Goal: Transaction & Acquisition: Purchase product/service

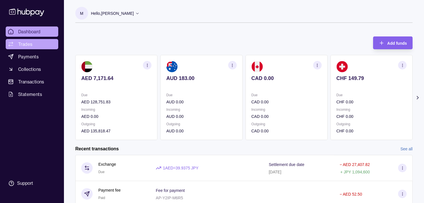
click at [42, 46] on link "Trades" at bounding box center [32, 44] width 53 height 10
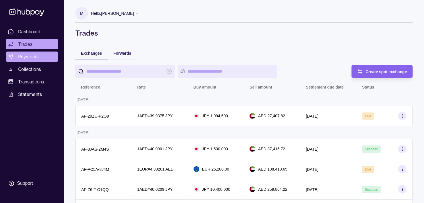
click at [24, 55] on span "Payments" at bounding box center [28, 56] width 20 height 7
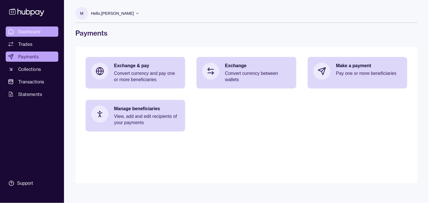
click at [34, 31] on span "Dashboard" at bounding box center [29, 31] width 22 height 7
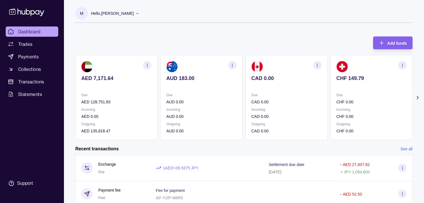
click at [337, 94] on p "Due" at bounding box center [372, 95] width 70 height 6
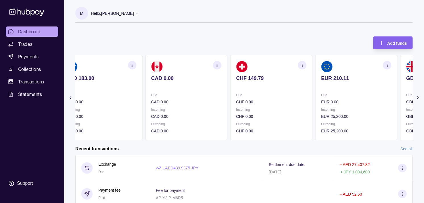
click at [319, 92] on section "EUR 210.11 Due EUR 0.00 Incoming EUR 25,200.00 Outgoing EUR 25,200.00" at bounding box center [356, 97] width 82 height 85
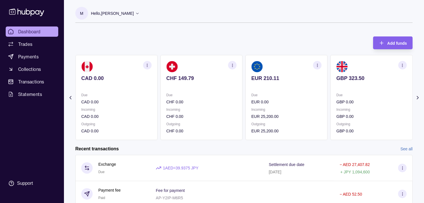
click at [402, 63] on icon "button" at bounding box center [403, 65] width 4 height 4
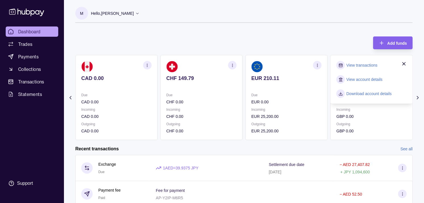
click at [358, 66] on link "View transactions" at bounding box center [362, 65] width 31 height 6
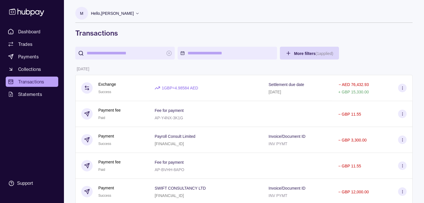
click at [129, 53] on input "search" at bounding box center [125, 53] width 77 height 13
paste input "**********"
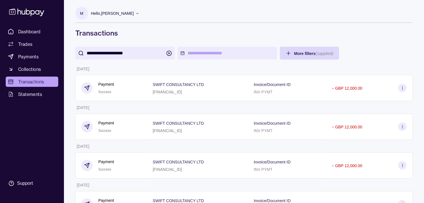
type input "**********"
click at [214, 30] on h1 "Transactions" at bounding box center [244, 32] width 338 height 9
click at [34, 54] on span "Payments" at bounding box center [28, 56] width 20 height 7
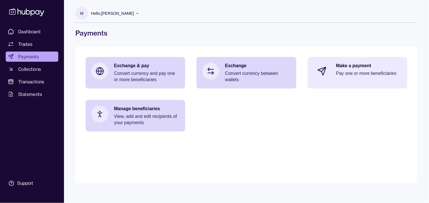
click at [368, 72] on p "Pay one or more beneficiaries" at bounding box center [368, 73] width 65 height 6
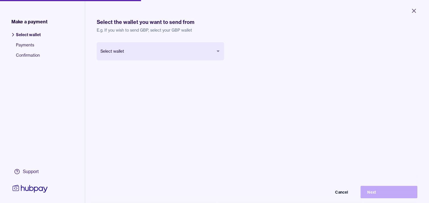
click at [166, 52] on body "Close Make a payment Select wallet Payments Confirmation Support Select the wal…" at bounding box center [214, 101] width 429 height 203
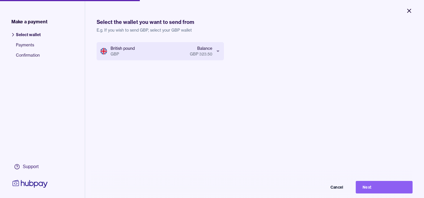
click at [411, 10] on icon "Close" at bounding box center [409, 10] width 7 height 7
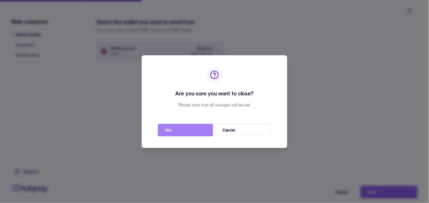
click at [184, 132] on button "Yes" at bounding box center [185, 130] width 55 height 13
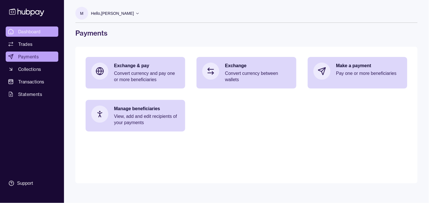
click at [26, 29] on span "Dashboard" at bounding box center [29, 31] width 22 height 7
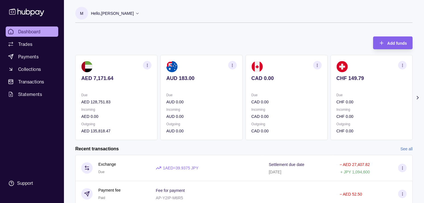
click at [333, 78] on section "CHF 149.79 Due CHF 0.00 Incoming CHF 0.00 Outgoing CHF 0.00" at bounding box center [372, 97] width 82 height 85
click at [331, 84] on section "CHF 149.79 Due CHF 0.00 Incoming CHF 0.00 Outgoing CHF 0.00" at bounding box center [372, 97] width 82 height 85
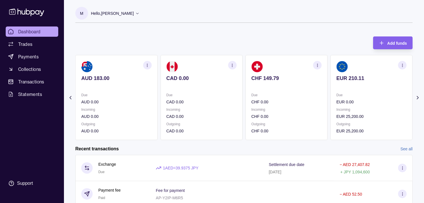
click at [331, 92] on section "EUR 210.11 Due EUR 0.00 Incoming EUR 25,200.00 Outgoing EUR 25,200.00" at bounding box center [372, 97] width 82 height 85
click at [404, 65] on icon "button" at bounding box center [403, 65] width 4 height 4
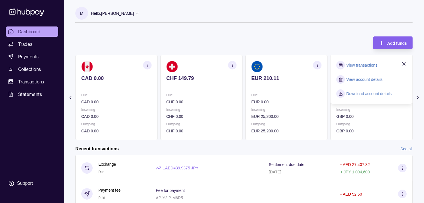
click at [357, 64] on link "View transactions" at bounding box center [362, 65] width 31 height 6
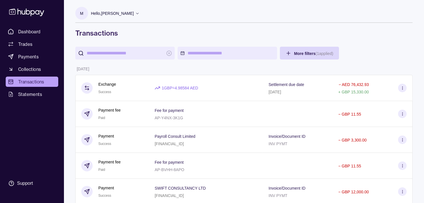
click at [129, 57] on input "search" at bounding box center [125, 53] width 77 height 13
paste input "**********"
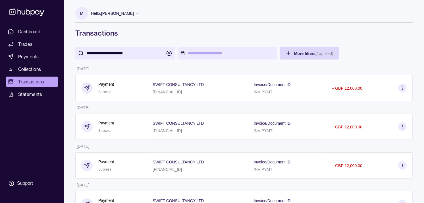
type input "**********"
click at [379, 31] on h1 "Transactions" at bounding box center [244, 32] width 338 height 9
click at [34, 56] on span "Payments" at bounding box center [28, 56] width 20 height 7
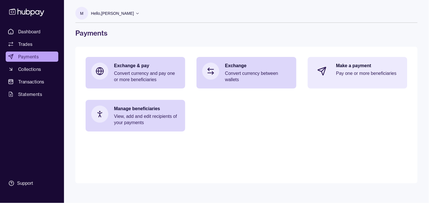
click at [359, 75] on p "Pay one or more beneficiaries" at bounding box center [368, 73] width 65 height 6
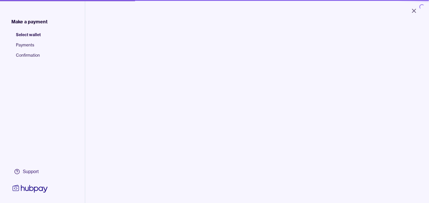
click at [145, 58] on body "Close Make a payment Select wallet Payments Confirmation Support Select the wal…" at bounding box center [214, 101] width 429 height 203
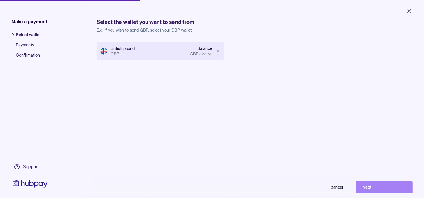
click at [405, 192] on button "Next" at bounding box center [384, 187] width 57 height 13
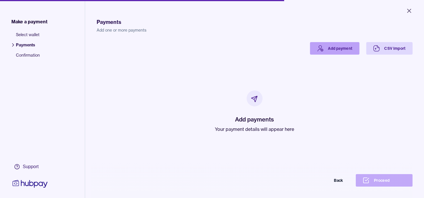
click at [321, 50] on link "Add payment" at bounding box center [334, 48] width 49 height 13
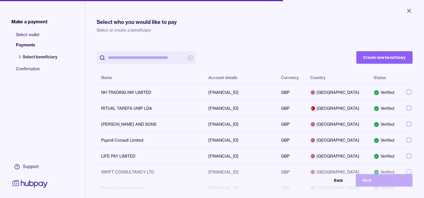
click at [144, 59] on input "search" at bounding box center [146, 57] width 77 height 13
paste input "**********"
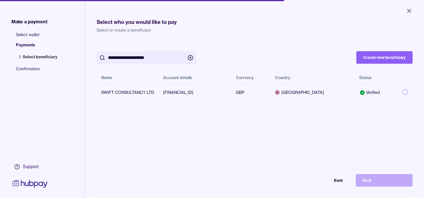
type input "**********"
click at [289, 48] on div "**********" at bounding box center [255, 71] width 316 height 58
click at [403, 91] on button "button" at bounding box center [406, 92] width 6 height 6
click at [395, 183] on button "Next" at bounding box center [384, 180] width 57 height 13
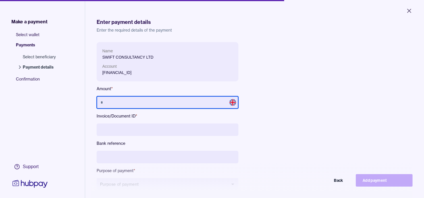
click at [144, 104] on input "text" at bounding box center [168, 102] width 142 height 13
type input "******"
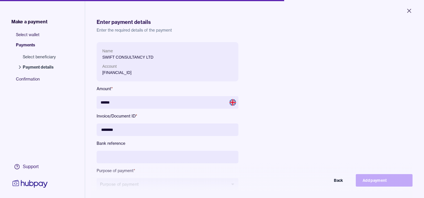
type input "********"
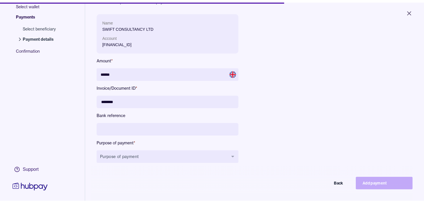
scroll to position [76, 0]
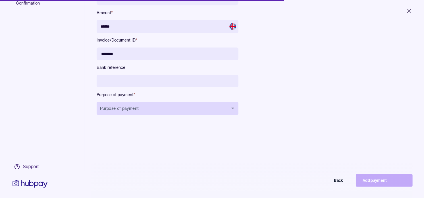
click at [179, 110] on button "Purpose of payment" at bounding box center [168, 108] width 142 height 13
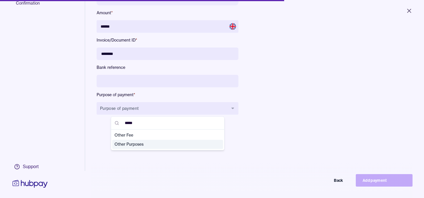
type input "*****"
click at [129, 143] on span "Other Purposes" at bounding box center [165, 145] width 100 height 6
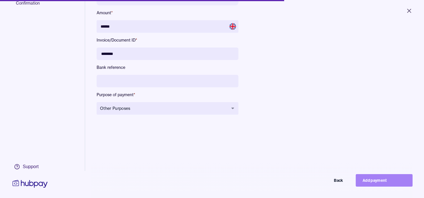
click at [379, 187] on button "Add payment" at bounding box center [384, 180] width 57 height 13
type input "*****"
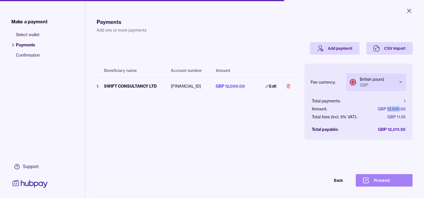
click at [394, 184] on button "Proceed" at bounding box center [384, 180] width 57 height 13
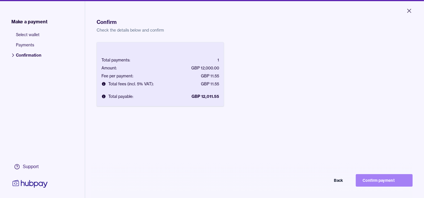
click at [382, 183] on button "Confirm payment" at bounding box center [384, 180] width 57 height 13
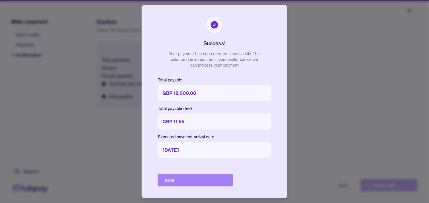
click at [197, 176] on button "Done" at bounding box center [195, 180] width 75 height 13
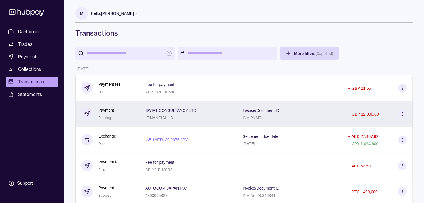
click at [131, 117] on div "Payment Pending" at bounding box center [107, 114] width 53 height 14
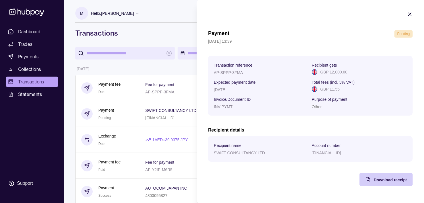
click at [396, 181] on span "Download receipt" at bounding box center [390, 179] width 33 height 5
click at [215, 152] on p "SWIFT CONSULTANCY LTD" at bounding box center [239, 152] width 51 height 5
drag, startPoint x: 215, startPoint y: 152, endPoint x: 261, endPoint y: 152, distance: 45.8
click at [261, 152] on p "SWIFT CONSULTANCY LTD" at bounding box center [239, 152] width 51 height 5
copy p "SWIFT CONSULTANCY LTD"
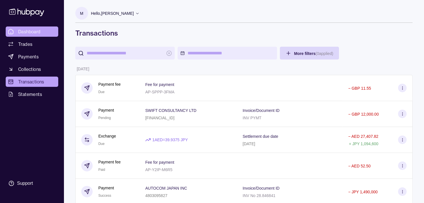
click at [45, 31] on link "Dashboard" at bounding box center [32, 31] width 53 height 10
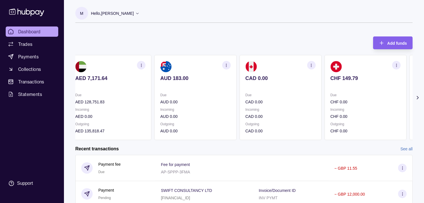
click at [331, 88] on p at bounding box center [366, 86] width 70 height 6
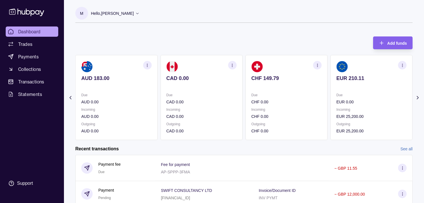
click at [338, 88] on p at bounding box center [372, 86] width 70 height 6
click at [401, 64] on icon "button" at bounding box center [403, 65] width 4 height 4
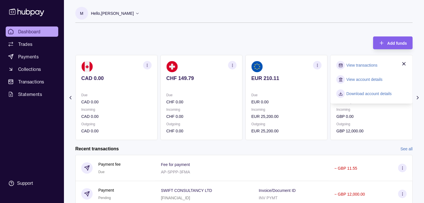
click at [357, 65] on link "View transactions" at bounding box center [362, 65] width 31 height 6
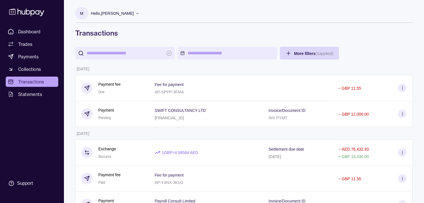
click at [142, 55] on input "search" at bounding box center [125, 53] width 77 height 13
paste input "*******"
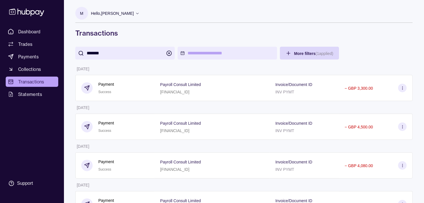
click at [292, 19] on section "M Hello, [PERSON_NAME] Strides Trading LLC Account Terms and conditions Privacy…" at bounding box center [244, 15] width 338 height 16
click at [137, 54] on input "*******" at bounding box center [125, 53] width 77 height 13
click at [137, 52] on input "*******" at bounding box center [125, 53] width 77 height 13
paste input "**********"
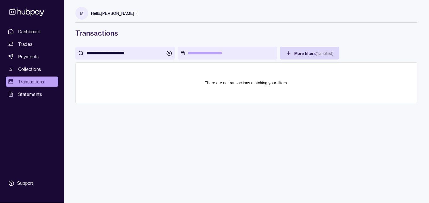
click at [117, 52] on input "**********" at bounding box center [125, 53] width 77 height 13
type input "**********"
click at [246, 28] on h1 "Transactions" at bounding box center [246, 32] width 342 height 9
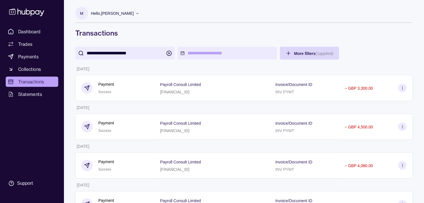
click at [174, 90] on p "[FINANCIAL_ID]" at bounding box center [174, 92] width 29 height 5
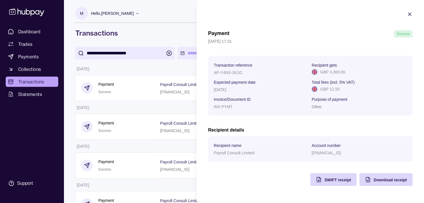
click at [336, 151] on div "[FINANCIAL_ID]" at bounding box center [359, 152] width 95 height 7
click at [336, 151] on p "[FINANCIAL_ID]" at bounding box center [326, 152] width 29 height 5
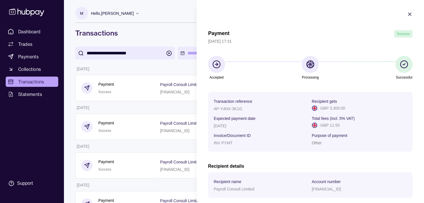
copy p "[FINANCIAL_ID]"
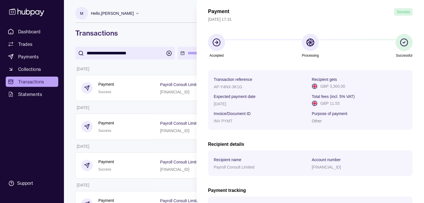
scroll to position [32, 0]
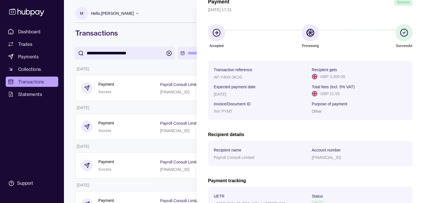
click at [322, 158] on p "[FINANCIAL_ID]" at bounding box center [326, 157] width 29 height 5
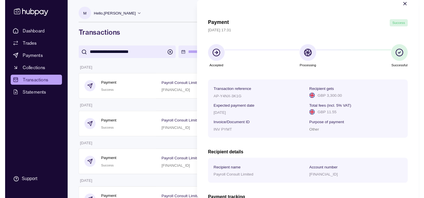
scroll to position [0, 0]
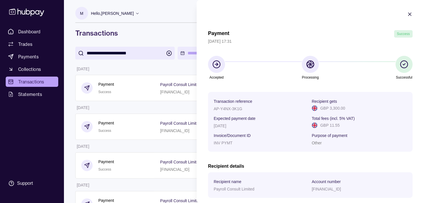
click at [409, 13] on icon "button" at bounding box center [410, 14] width 3 height 3
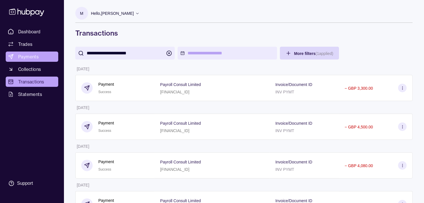
click at [19, 55] on span "Payments" at bounding box center [28, 56] width 20 height 7
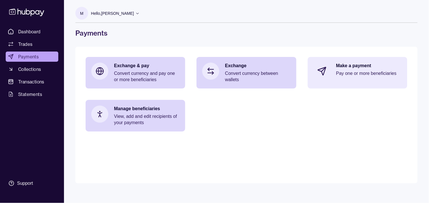
click at [349, 65] on p "Make a payment" at bounding box center [368, 66] width 65 height 6
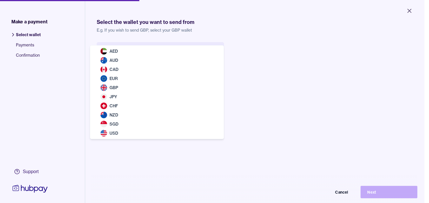
click at [136, 57] on body "Close Make a payment Select wallet Payments Confirmation Support Select the wal…" at bounding box center [212, 101] width 424 height 203
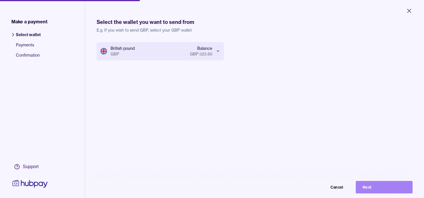
click at [393, 192] on button "Next" at bounding box center [384, 187] width 57 height 13
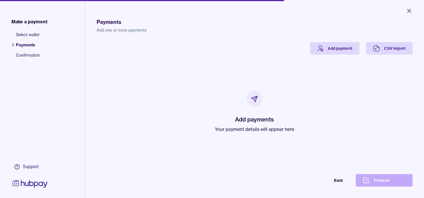
click at [257, 125] on div "Add payments Your payment details will appear here" at bounding box center [254, 111] width 79 height 42
click at [255, 126] on p "Your payment details will appear here" at bounding box center [254, 129] width 79 height 7
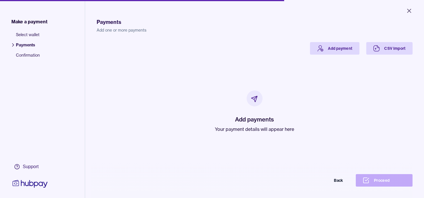
drag, startPoint x: 255, startPoint y: 126, endPoint x: 241, endPoint y: 76, distance: 52.2
click at [241, 77] on div "Add payments Your payment details will appear here" at bounding box center [255, 112] width 303 height 114
click at [321, 55] on div "Add payments Your payment details will appear here" at bounding box center [255, 112] width 303 height 114
click at [322, 49] on link "Add payment" at bounding box center [334, 48] width 49 height 13
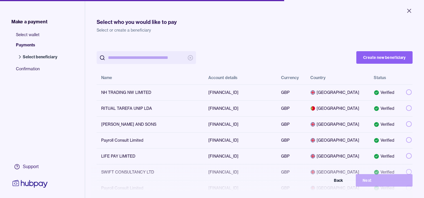
click at [127, 58] on input "search" at bounding box center [146, 57] width 77 height 13
paste input "**********"
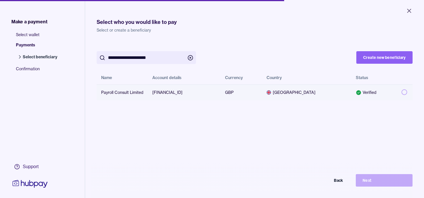
type input "**********"
click at [402, 90] on button "button" at bounding box center [405, 92] width 6 height 6
click at [399, 181] on button "Next" at bounding box center [384, 180] width 57 height 13
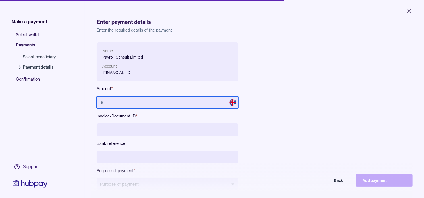
click at [146, 102] on input "text" at bounding box center [168, 102] width 142 height 13
paste input "*****"
click at [106, 103] on input "*****" at bounding box center [168, 102] width 142 height 13
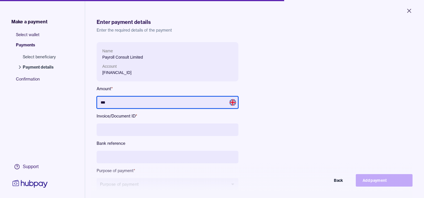
type input "*****"
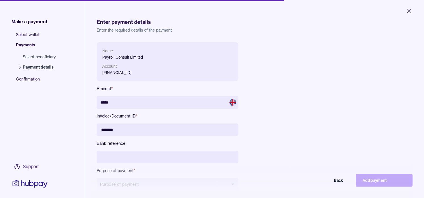
type input "********"
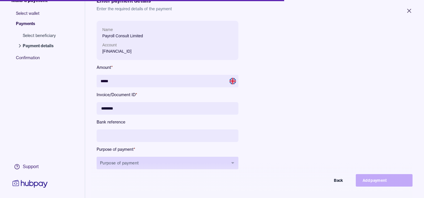
scroll to position [32, 0]
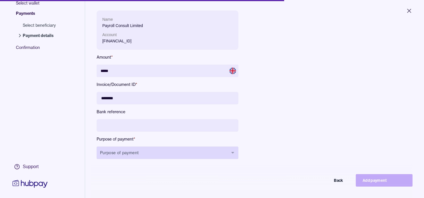
click at [149, 155] on button "Purpose of payment" at bounding box center [168, 152] width 142 height 13
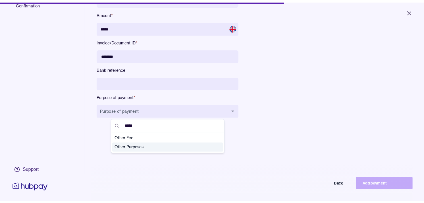
scroll to position [76, 0]
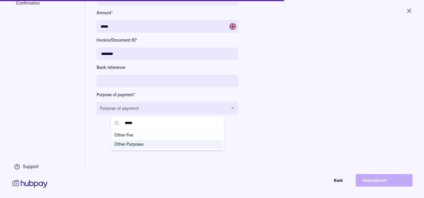
type input "*****"
click at [141, 146] on span "Other Purposes" at bounding box center [165, 145] width 100 height 6
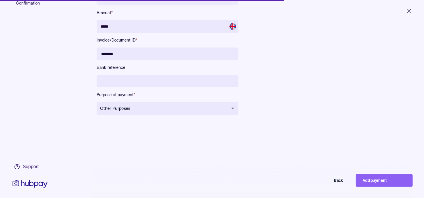
click at [379, 178] on div "Make a payment Select wallet Payments Select beneficiary Payment details Confir…" at bounding box center [212, 99] width 424 height 198
click at [380, 183] on button "Add payment" at bounding box center [384, 180] width 57 height 13
type input "****"
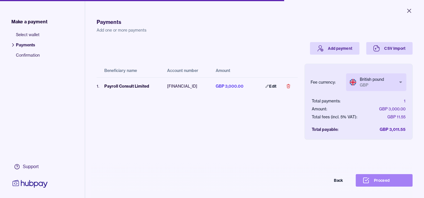
click at [386, 186] on button "Proceed" at bounding box center [384, 180] width 57 height 13
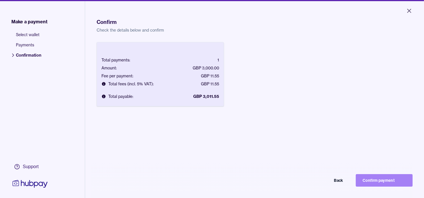
click at [386, 183] on button "Confirm payment" at bounding box center [384, 180] width 57 height 13
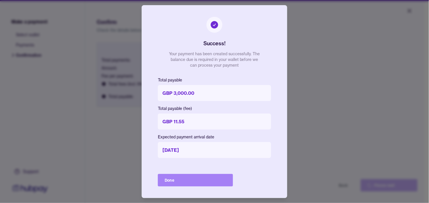
click at [212, 177] on button "Done" at bounding box center [195, 180] width 75 height 13
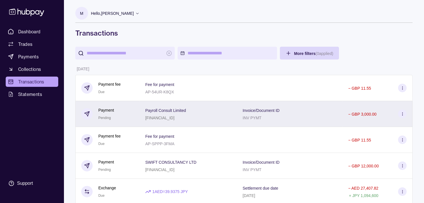
click at [118, 111] on div "Payment Pending" at bounding box center [107, 114] width 53 height 14
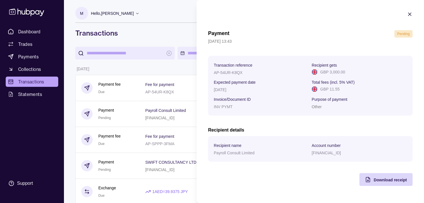
click at [392, 189] on section "Payment Pending [DATE] 13:43 Transaction reference AP-54UR-K8QX Recipient gets …" at bounding box center [311, 98] width 228 height 197
click at [392, 186] on div "Download receipt" at bounding box center [382, 179] width 50 height 13
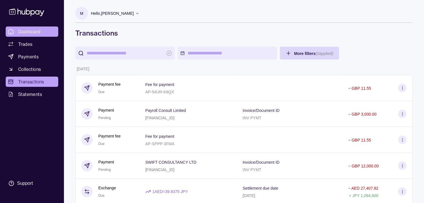
click at [31, 28] on span "Dashboard" at bounding box center [29, 31] width 22 height 7
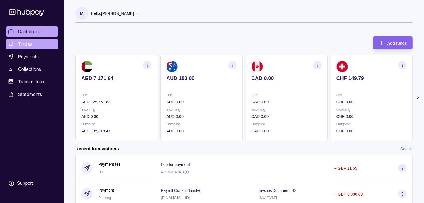
click at [27, 39] on link "Trades" at bounding box center [32, 44] width 53 height 10
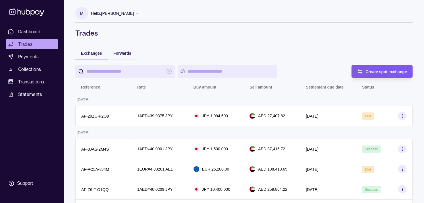
click at [387, 67] on div "Create spot exchange" at bounding box center [378, 71] width 59 height 13
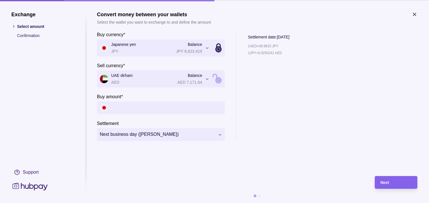
click at [160, 105] on input "Buy amount *" at bounding box center [166, 107] width 111 height 13
paste input "*********"
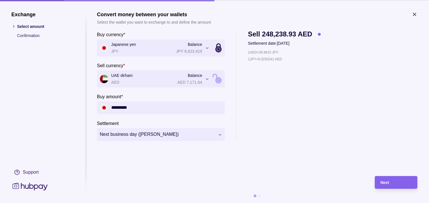
type input "*********"
click at [392, 181] on div "Next" at bounding box center [396, 182] width 31 height 7
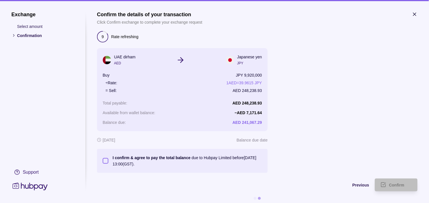
click at [105, 163] on button "I confirm & agree to pay the total balance due to Hubpay Limited before [DATE] …" at bounding box center [106, 161] width 6 height 6
type button "on"
click at [392, 182] on div "Confirm" at bounding box center [400, 184] width 23 height 7
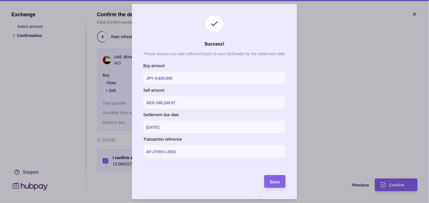
click at [272, 177] on div "Done" at bounding box center [270, 181] width 18 height 13
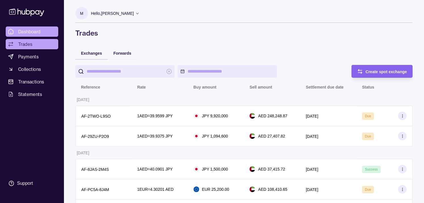
click at [43, 32] on link "Dashboard" at bounding box center [32, 31] width 53 height 10
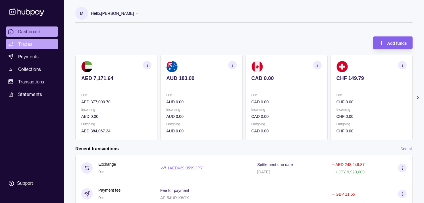
click at [30, 43] on span "Trades" at bounding box center [25, 44] width 14 height 7
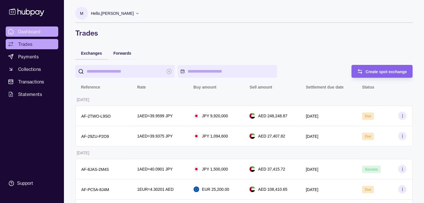
click at [40, 32] on link "Dashboard" at bounding box center [32, 31] width 53 height 10
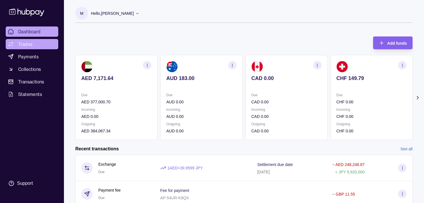
click at [32, 47] on link "Trades" at bounding box center [32, 44] width 53 height 10
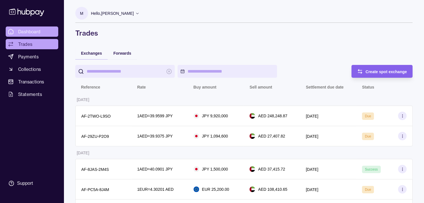
click at [34, 32] on span "Dashboard" at bounding box center [29, 31] width 22 height 7
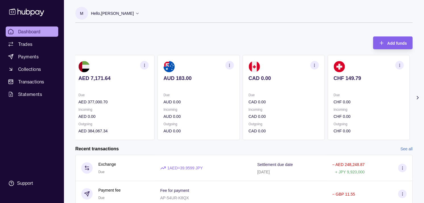
click at [365, 104] on p "CHF 0.00" at bounding box center [369, 102] width 70 height 6
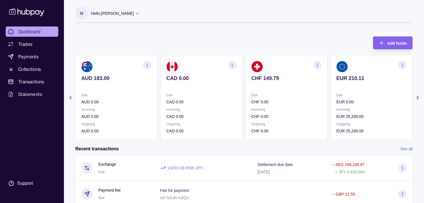
click at [344, 100] on p "EUR 0.00" at bounding box center [372, 102] width 70 height 6
click at [361, 94] on p "Due" at bounding box center [372, 95] width 70 height 6
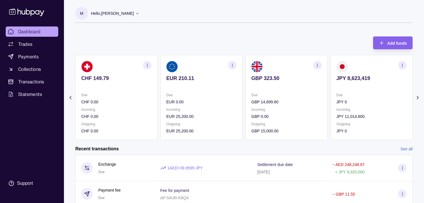
click at [319, 64] on icon "button" at bounding box center [317, 65] width 4 height 4
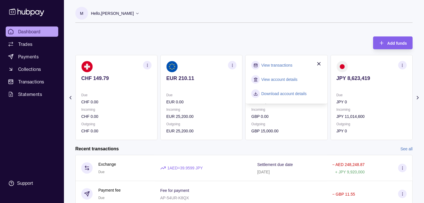
click at [204, 43] on div "Add funds AED 7,171.64 Due AED 377,000.70 Incoming AED 0.00 Outgoing AED 384,06…" at bounding box center [244, 85] width 338 height 109
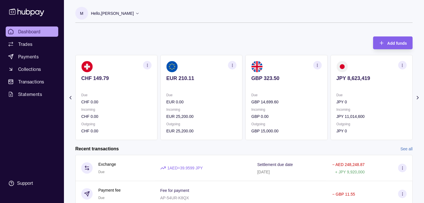
click at [316, 67] on section "button" at bounding box center [317, 65] width 9 height 9
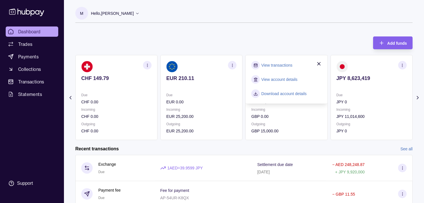
click at [270, 65] on link "View transactions" at bounding box center [277, 65] width 31 height 6
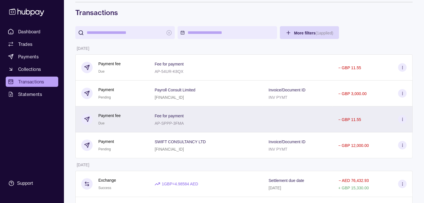
scroll to position [32, 0]
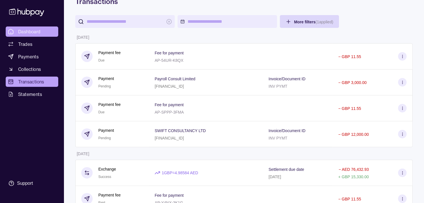
click at [42, 32] on link "Dashboard" at bounding box center [32, 31] width 53 height 10
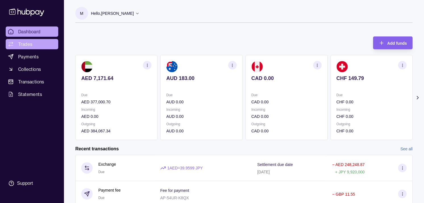
click at [31, 45] on span "Trades" at bounding box center [25, 44] width 14 height 7
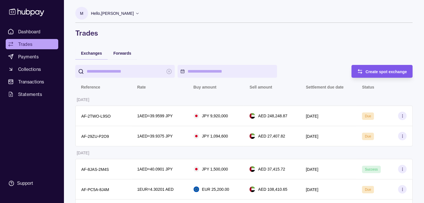
click at [400, 69] on span "Create spot exchange" at bounding box center [387, 71] width 42 height 5
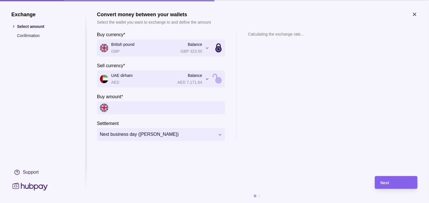
click at [142, 107] on input "Buy amount *" at bounding box center [166, 107] width 111 height 13
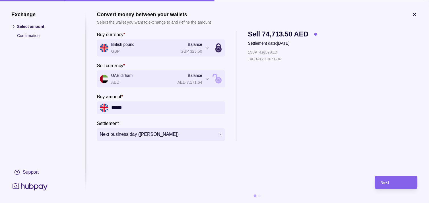
type input "******"
click at [390, 177] on div "Next" at bounding box center [392, 182] width 40 height 13
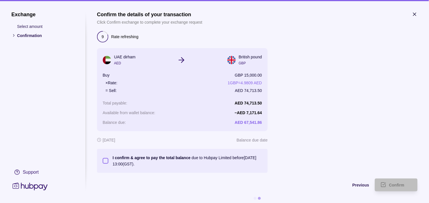
click at [104, 160] on button "I confirm & agree to pay the total balance due to Hubpay Limited before [DATE] …" at bounding box center [106, 161] width 6 height 6
click at [405, 185] on div "Confirm" at bounding box center [400, 184] width 23 height 7
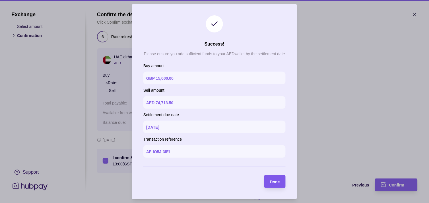
click at [279, 181] on span "Done" at bounding box center [275, 181] width 10 height 5
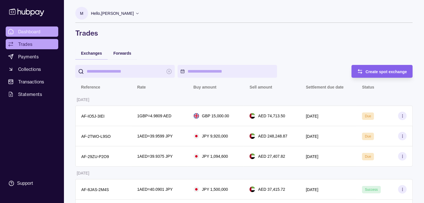
click at [38, 30] on span "Dashboard" at bounding box center [29, 31] width 22 height 7
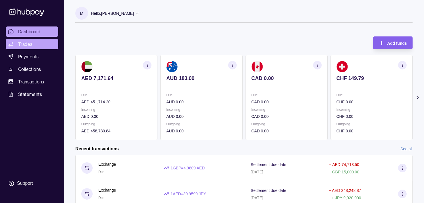
click at [28, 43] on span "Trades" at bounding box center [25, 44] width 14 height 7
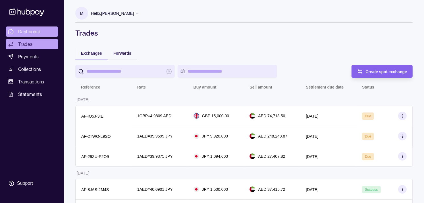
click at [36, 35] on link "Dashboard" at bounding box center [32, 31] width 53 height 10
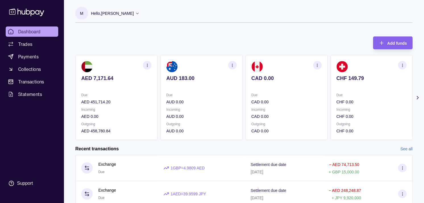
click at [352, 84] on p at bounding box center [372, 86] width 70 height 6
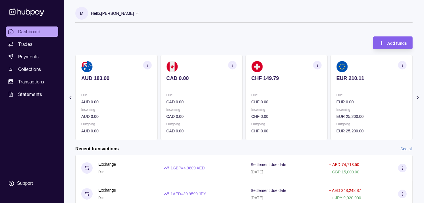
click at [347, 82] on div "EUR 210.11" at bounding box center [372, 82] width 70 height 14
click at [337, 80] on p "GBP 323.50" at bounding box center [372, 78] width 70 height 6
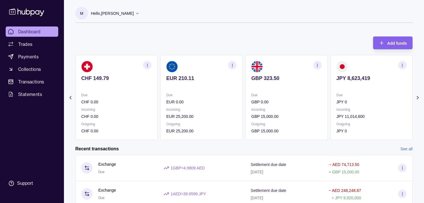
click at [292, 103] on p "GBP 0.00" at bounding box center [287, 102] width 70 height 6
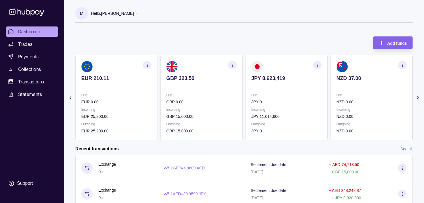
click at [317, 65] on icon "button" at bounding box center [317, 65] width 4 height 4
click at [265, 65] on link "View transactions" at bounding box center [277, 65] width 31 height 6
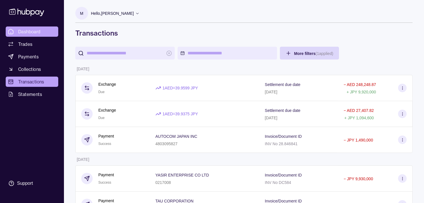
click at [34, 29] on span "Dashboard" at bounding box center [29, 31] width 22 height 7
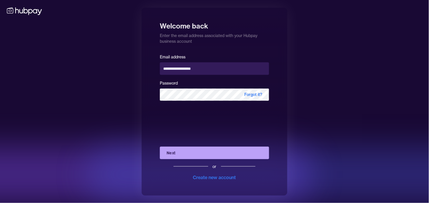
click at [397, 64] on div "**********" at bounding box center [214, 101] width 429 height 203
